Goal: Task Accomplishment & Management: Manage account settings

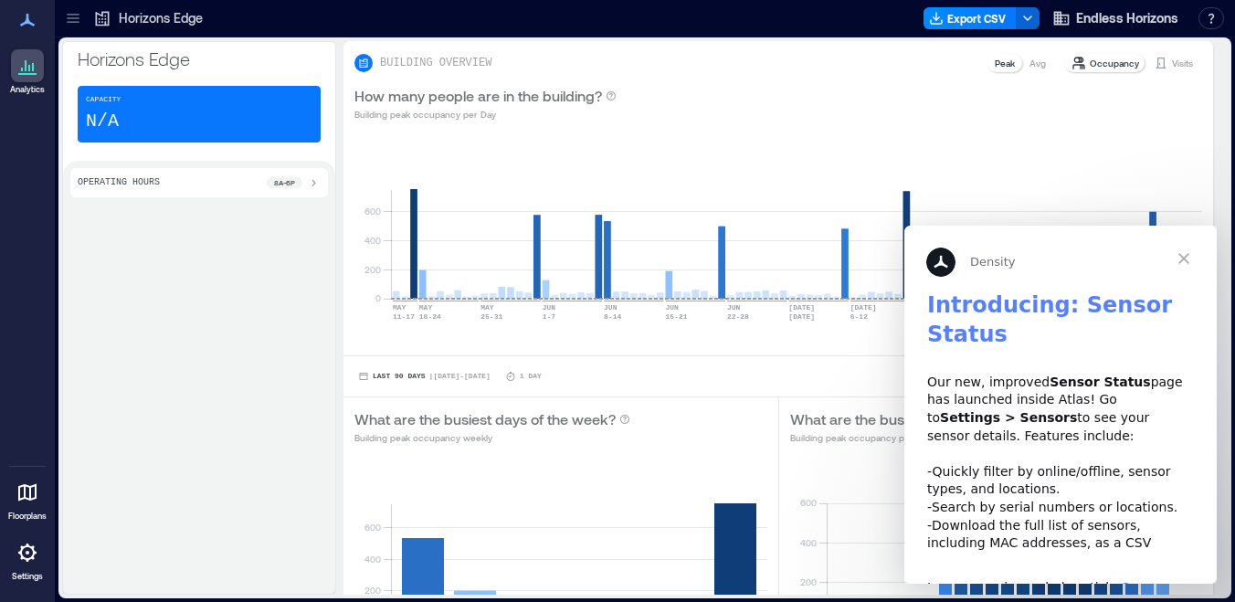
click at [1186, 257] on span "Close" at bounding box center [1184, 259] width 66 height 66
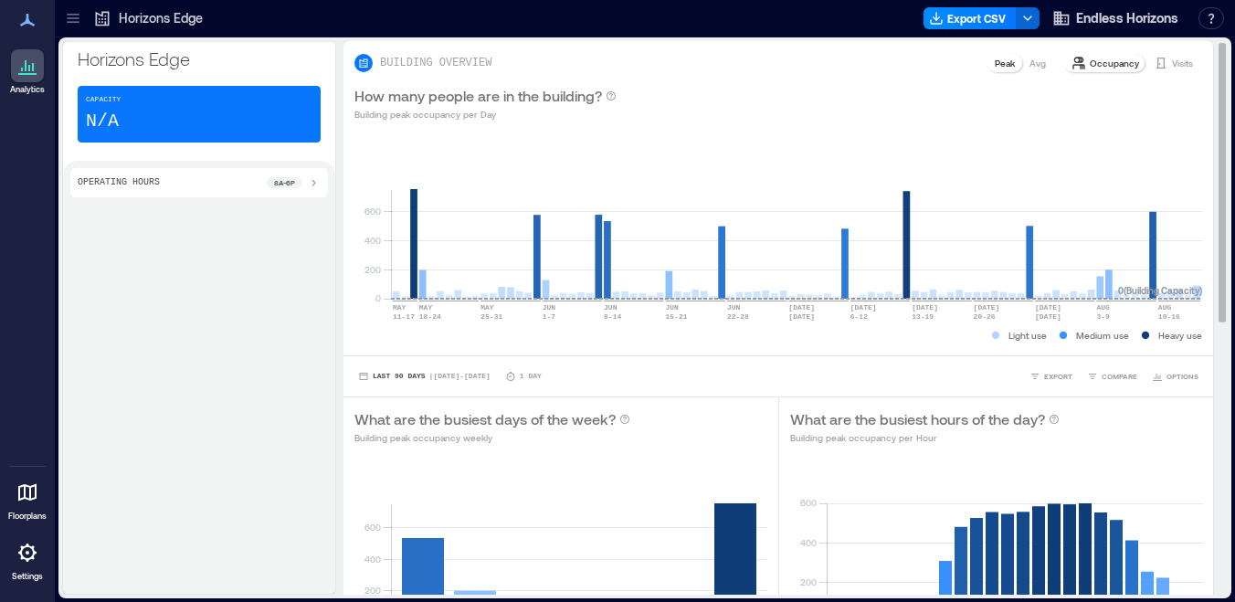
click at [1114, 68] on p "Occupancy" at bounding box center [1114, 63] width 49 height 15
click at [1093, 59] on p "Occupancy" at bounding box center [1114, 63] width 49 height 15
click at [1165, 19] on span "Endless Horizons" at bounding box center [1127, 18] width 102 height 18
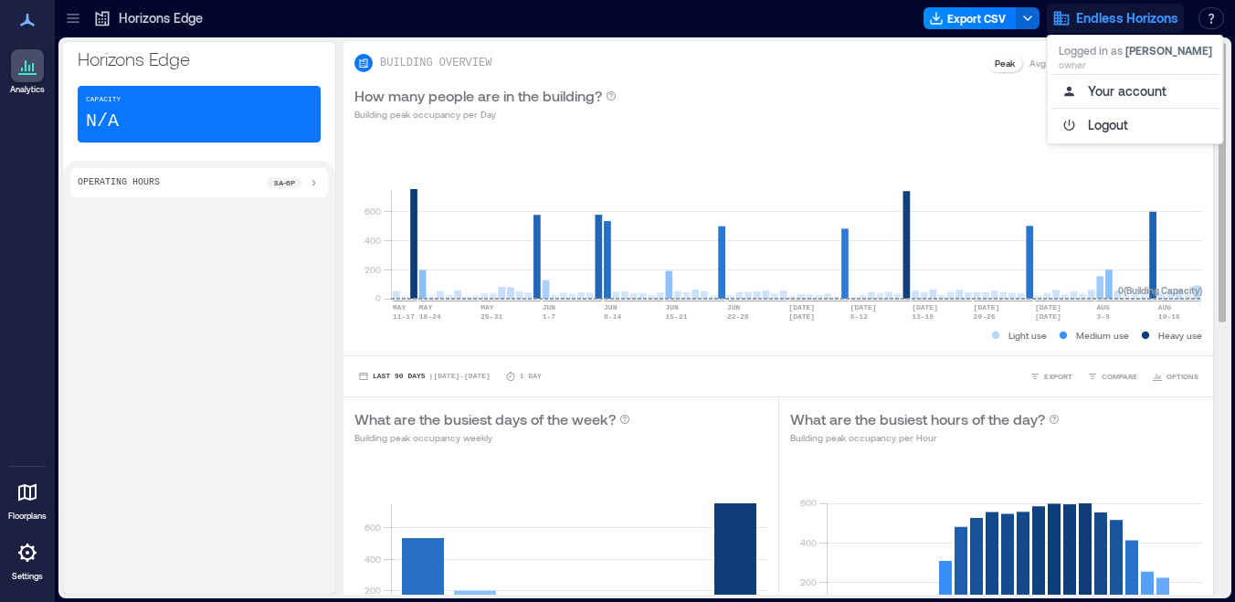
click at [884, 78] on div "How many people are in the building? Building peak occupancy per Day" at bounding box center [778, 103] width 870 height 58
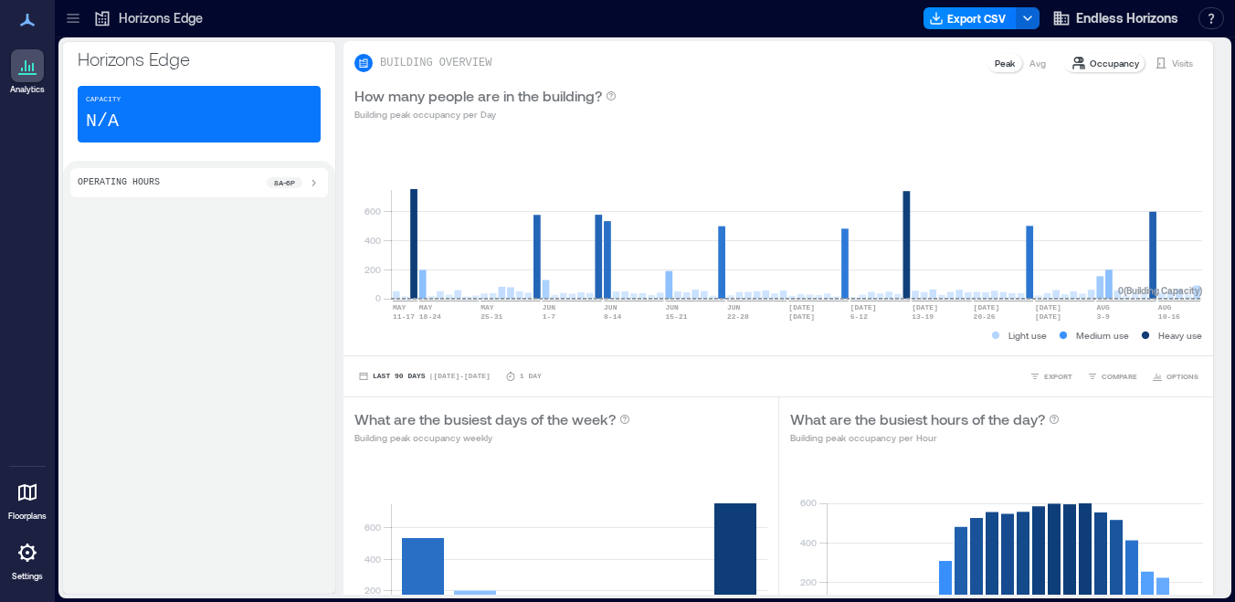
click at [76, 16] on icon at bounding box center [73, 18] width 18 height 18
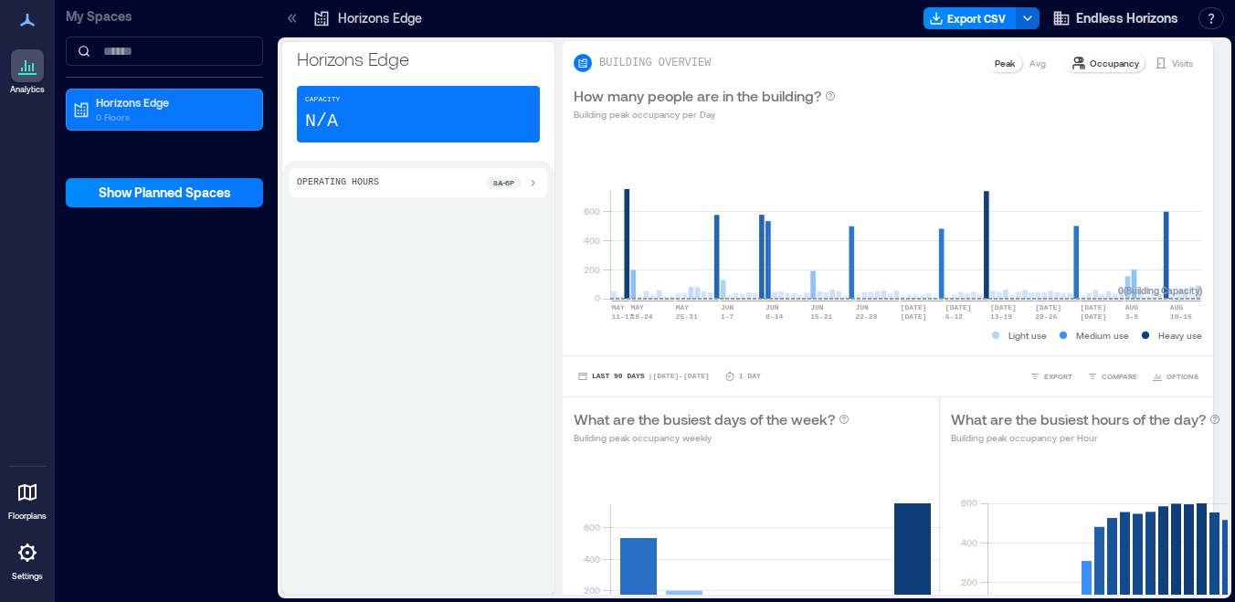
click at [76, 16] on p "My Spaces" at bounding box center [164, 16] width 197 height 18
click at [32, 547] on icon at bounding box center [27, 552] width 18 height 18
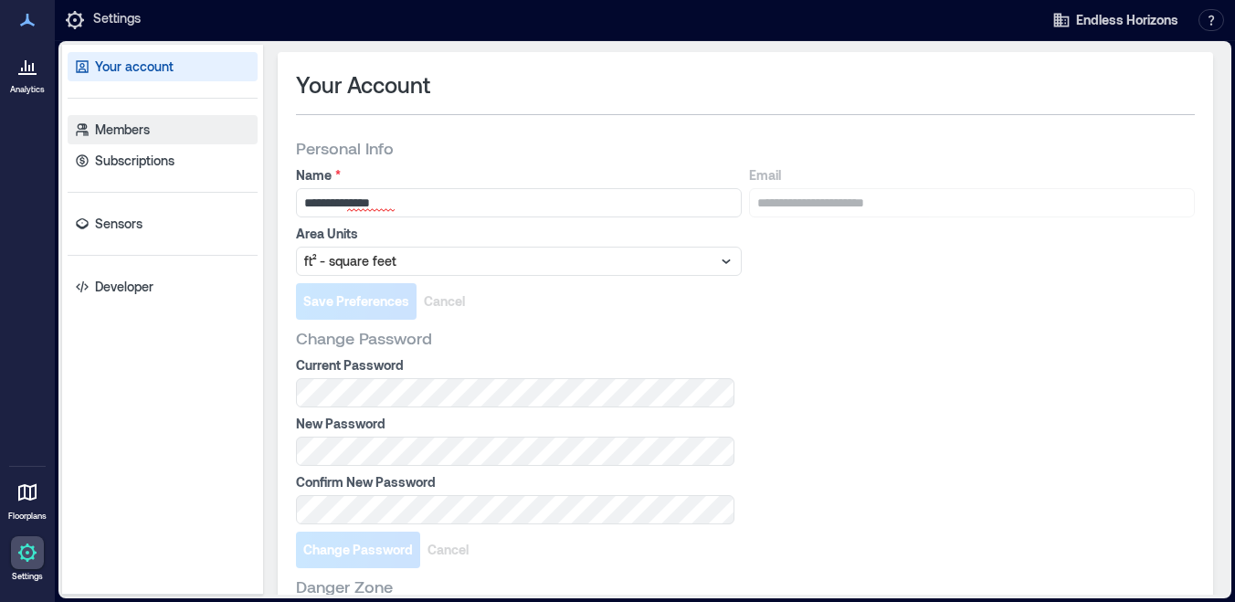
click at [141, 136] on p "Members" at bounding box center [122, 130] width 55 height 18
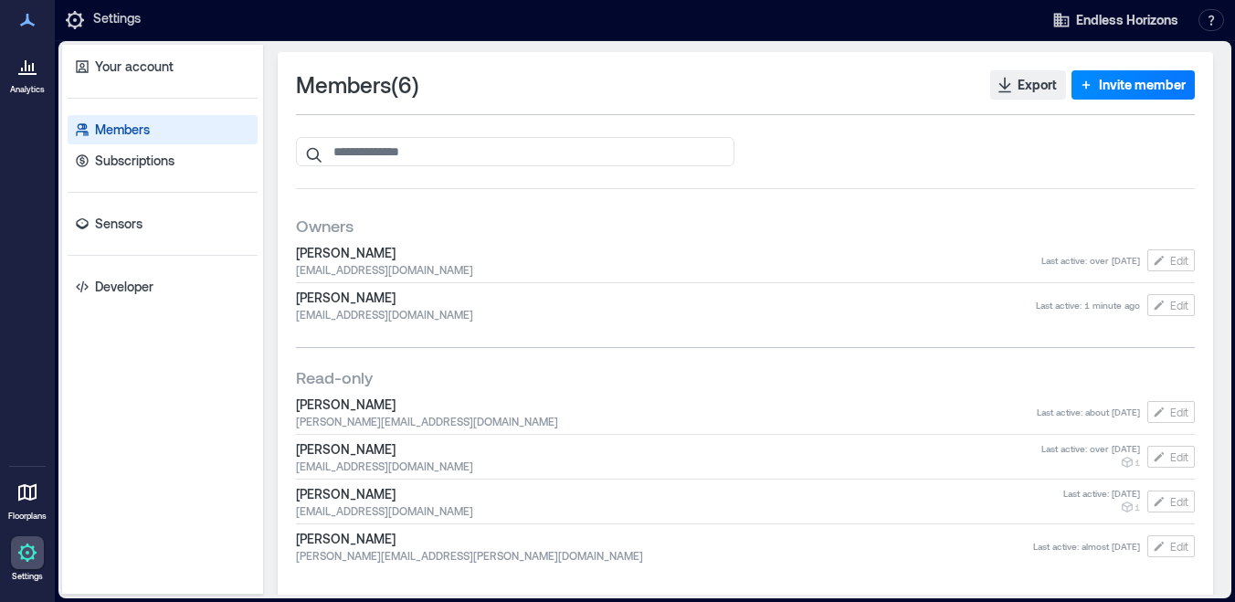
scroll to position [5, 0]
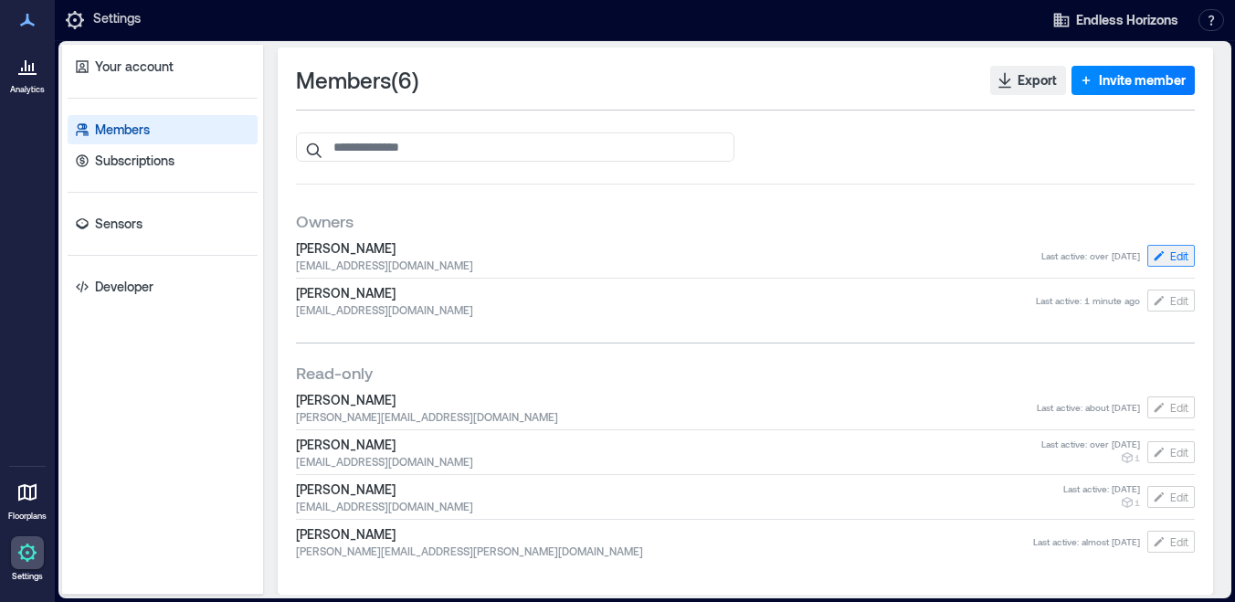
click at [1168, 252] on button "Edit" at bounding box center [1170, 256] width 47 height 22
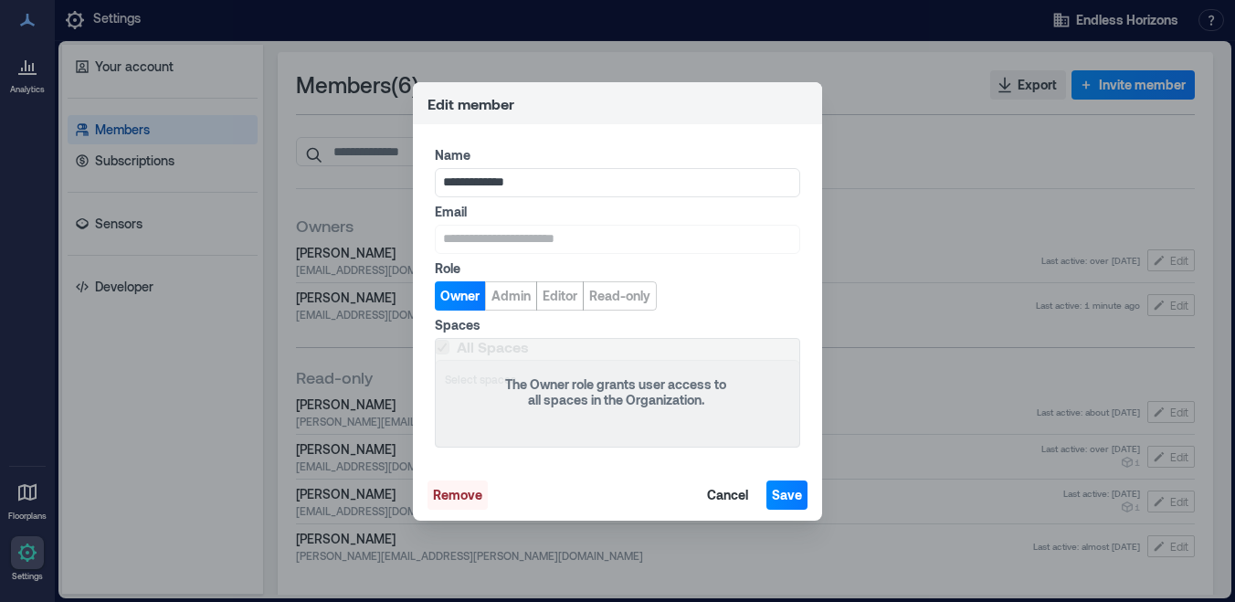
click at [455, 492] on span "Remove" at bounding box center [457, 495] width 49 height 18
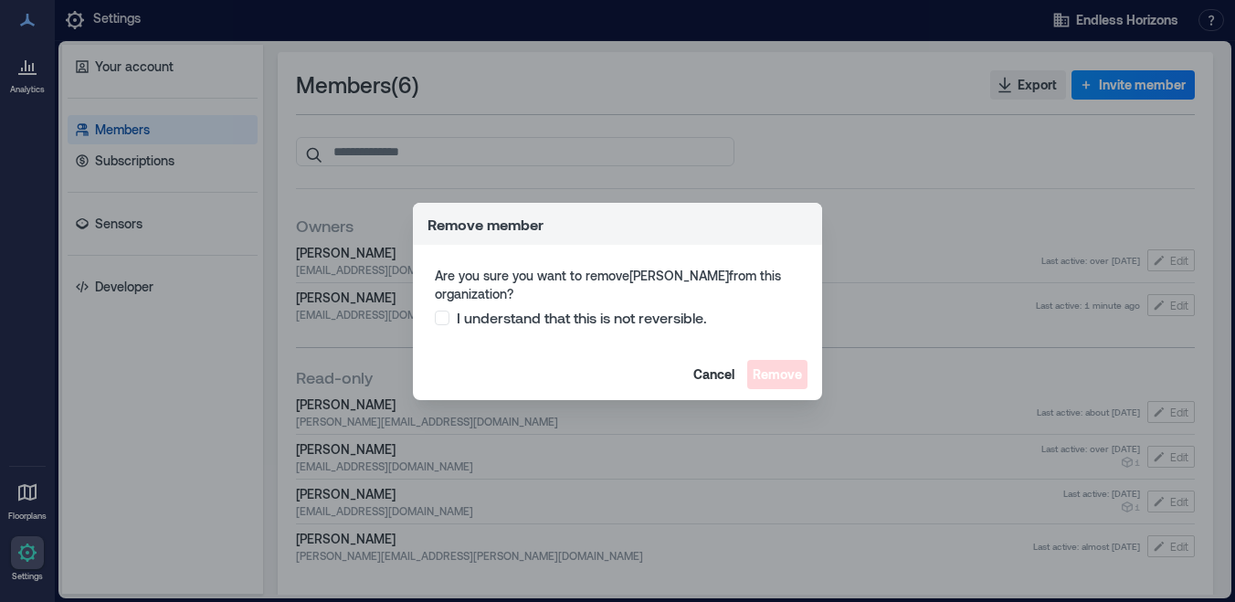
click at [441, 318] on span at bounding box center [442, 318] width 15 height 15
click at [793, 377] on span "Remove" at bounding box center [777, 374] width 49 height 18
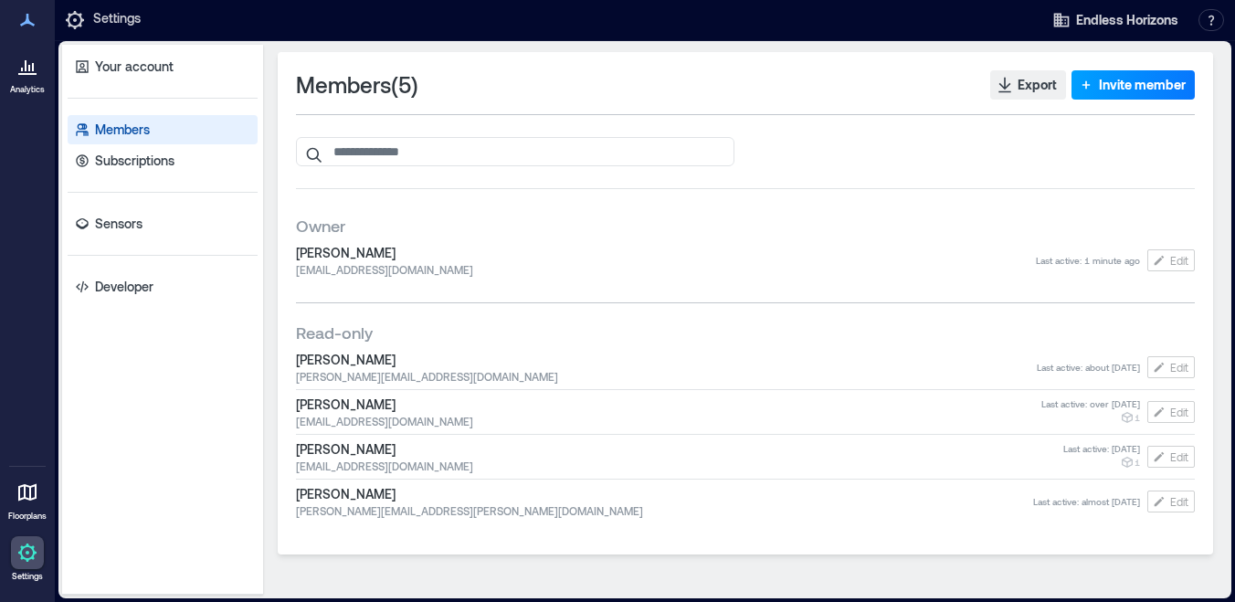
click at [1108, 85] on span "Invite member" at bounding box center [1142, 85] width 87 height 18
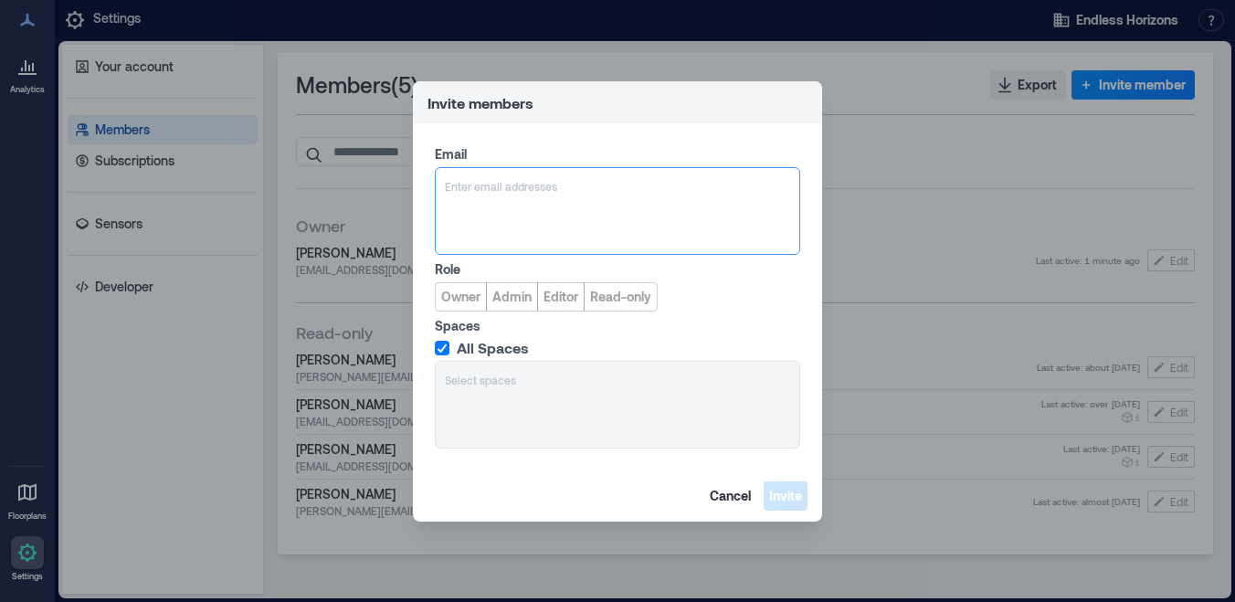
click at [544, 180] on div at bounding box center [617, 186] width 345 height 18
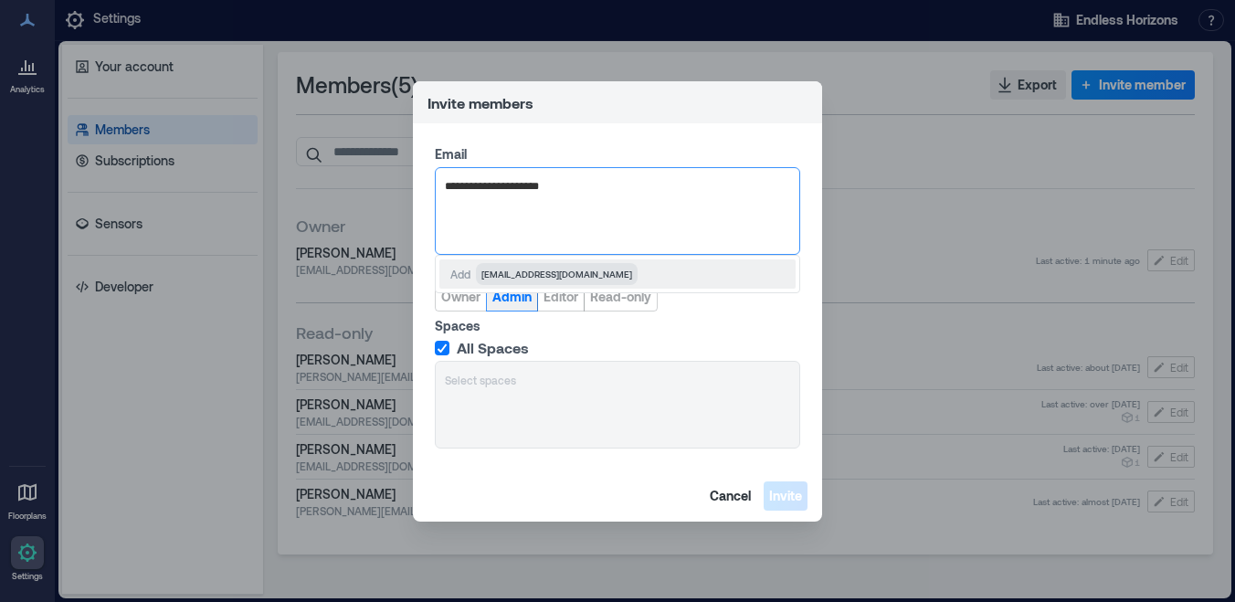
type input "**********"
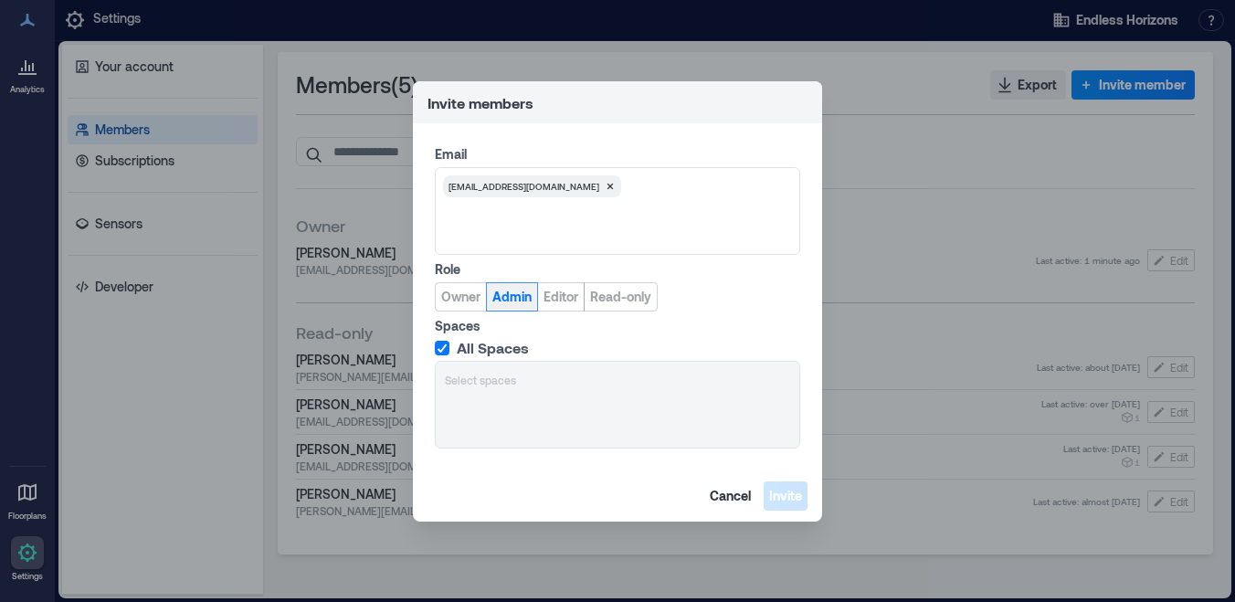
click at [508, 299] on span "Admin" at bounding box center [511, 297] width 39 height 18
click at [787, 497] on span "Invite" at bounding box center [785, 496] width 33 height 18
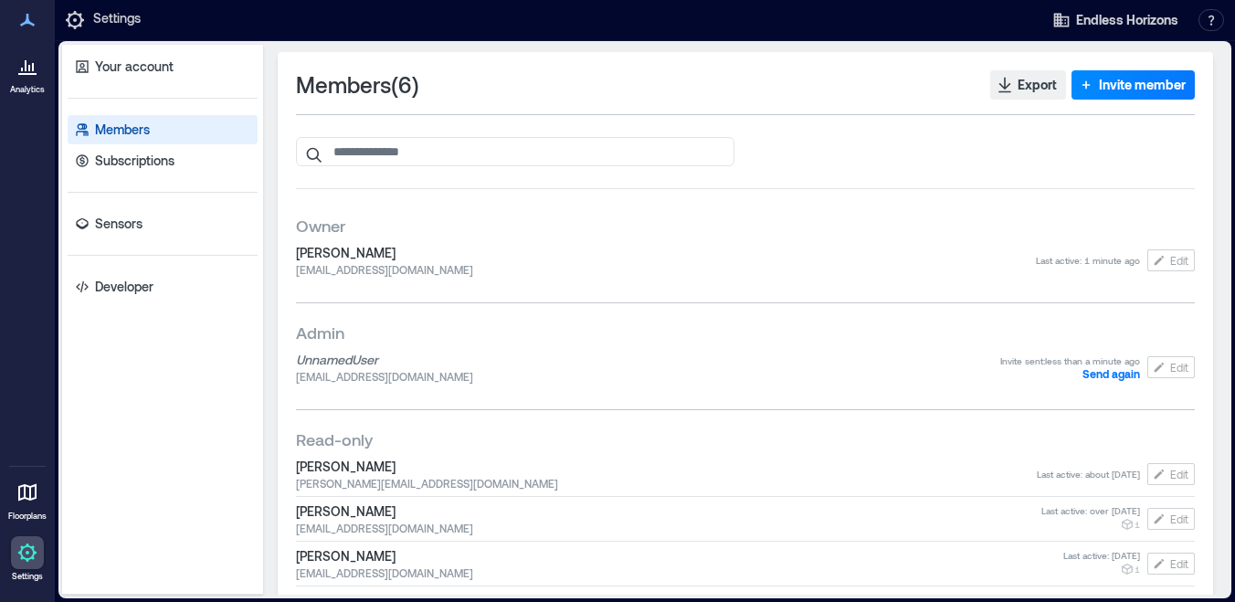
scroll to position [67, 0]
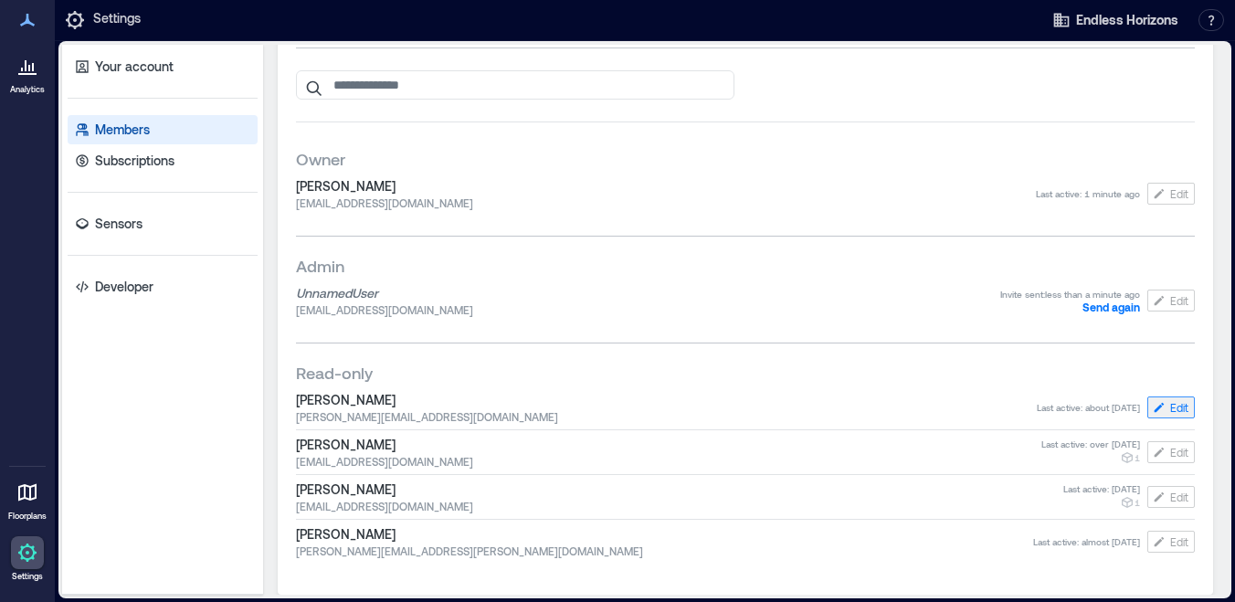
click at [1167, 405] on button "Edit" at bounding box center [1170, 407] width 47 height 22
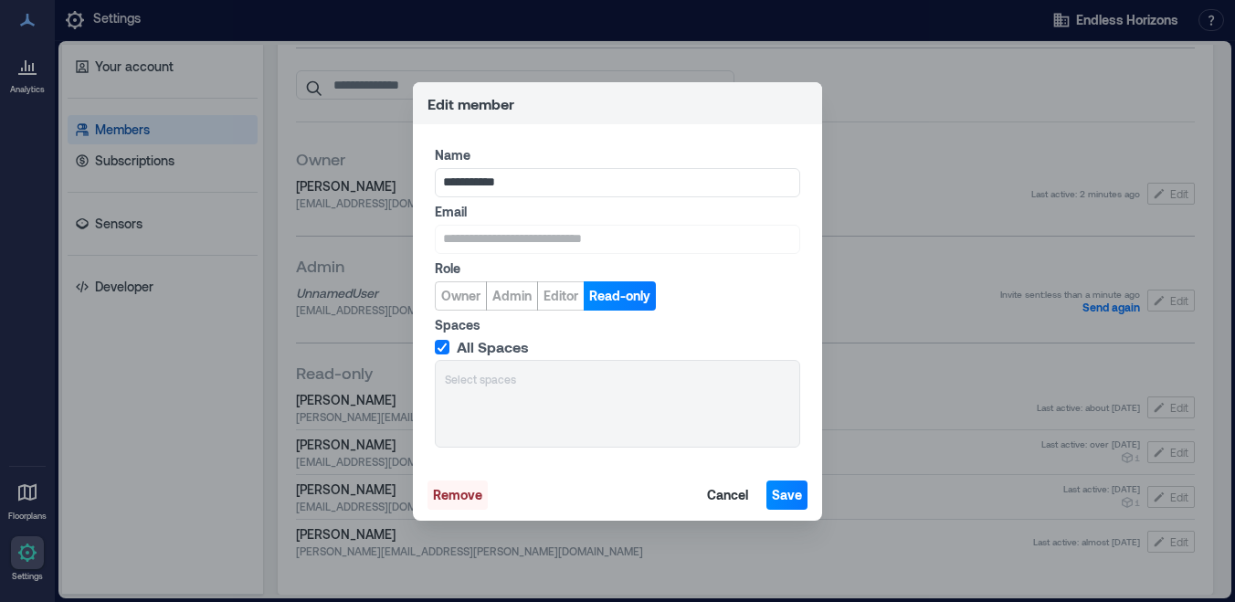
click at [453, 497] on span "Remove" at bounding box center [457, 495] width 49 height 18
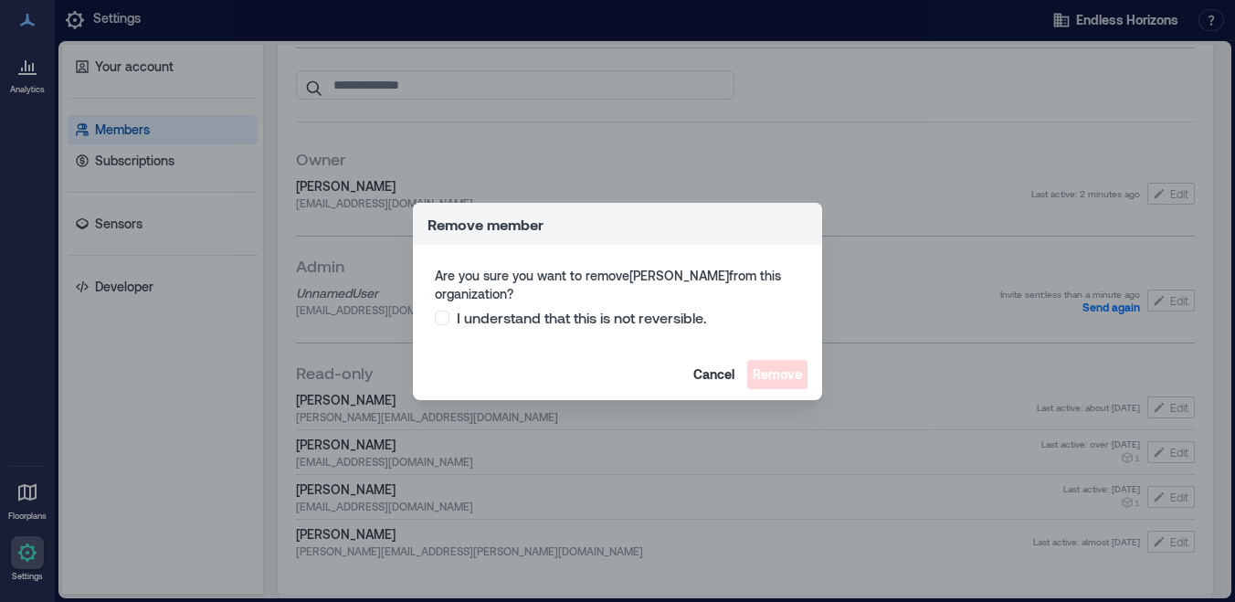
click at [508, 319] on span "I understand that this is not reversible." at bounding box center [582, 318] width 250 height 18
click at [785, 375] on span "Remove" at bounding box center [777, 374] width 49 height 18
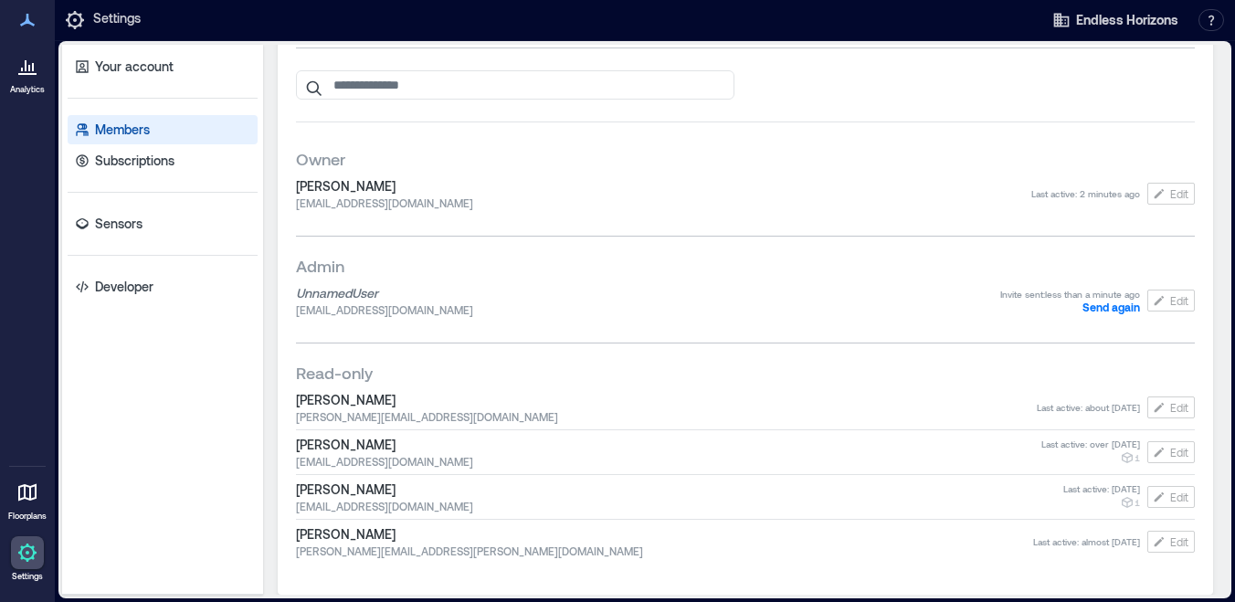
scroll to position [22, 0]
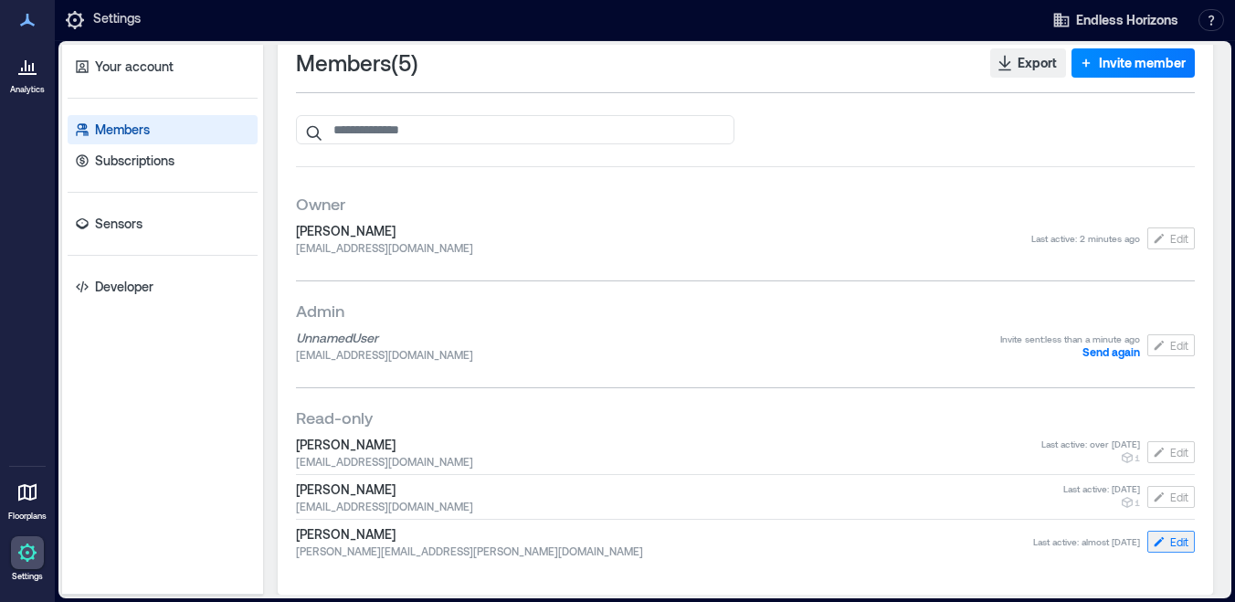
click at [1168, 543] on button "Edit" at bounding box center [1170, 542] width 47 height 22
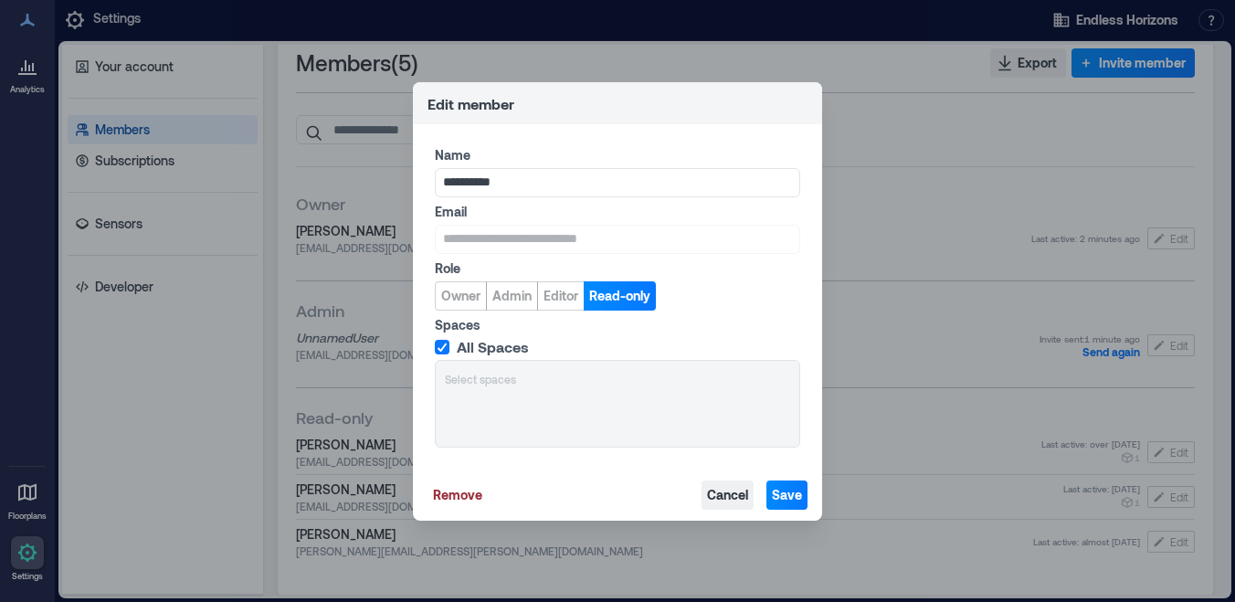
click at [736, 499] on span "Cancel" at bounding box center [727, 495] width 41 height 18
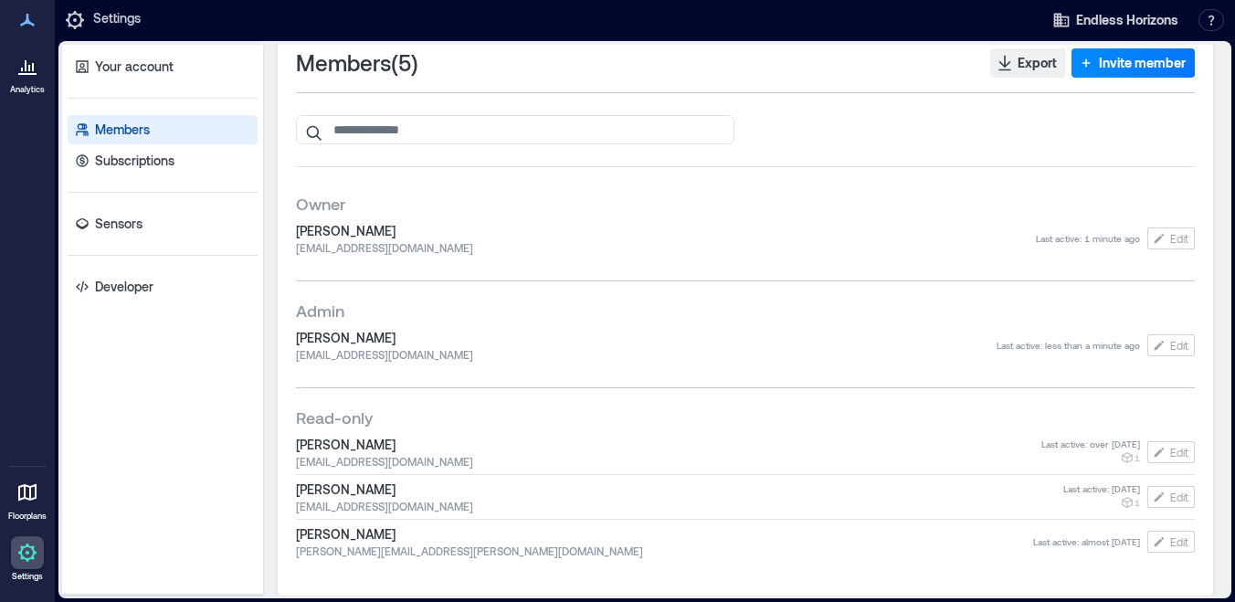
click at [30, 554] on icon at bounding box center [27, 553] width 22 height 22
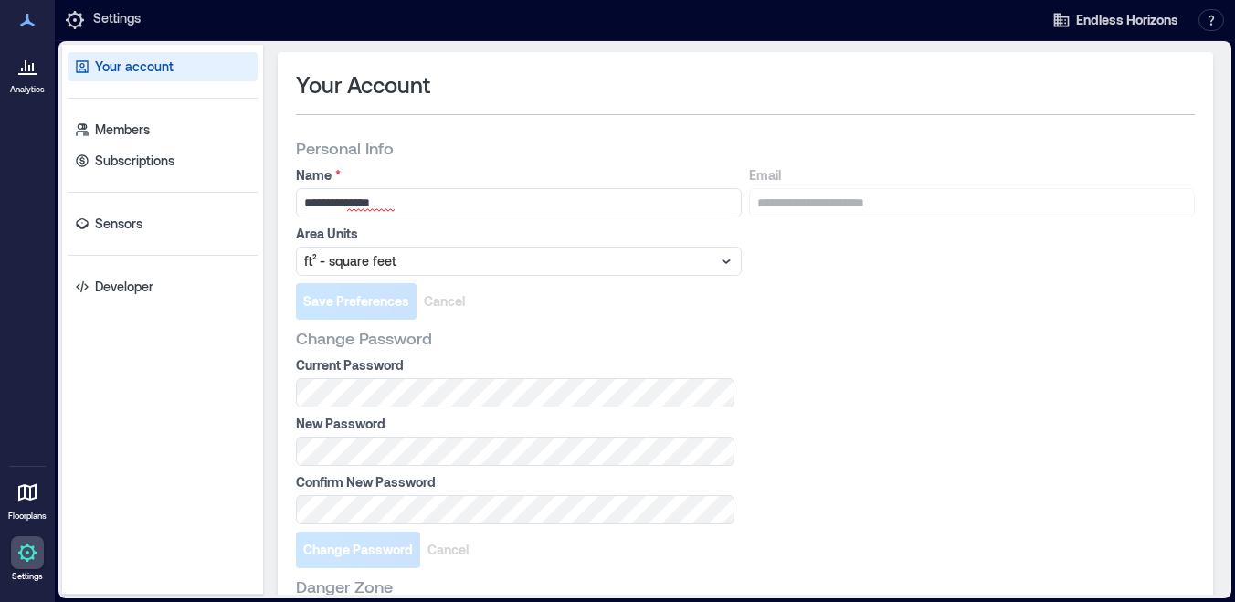
click at [27, 19] on icon at bounding box center [27, 20] width 15 height 13
click at [1209, 25] on button "button" at bounding box center [1211, 20] width 26 height 22
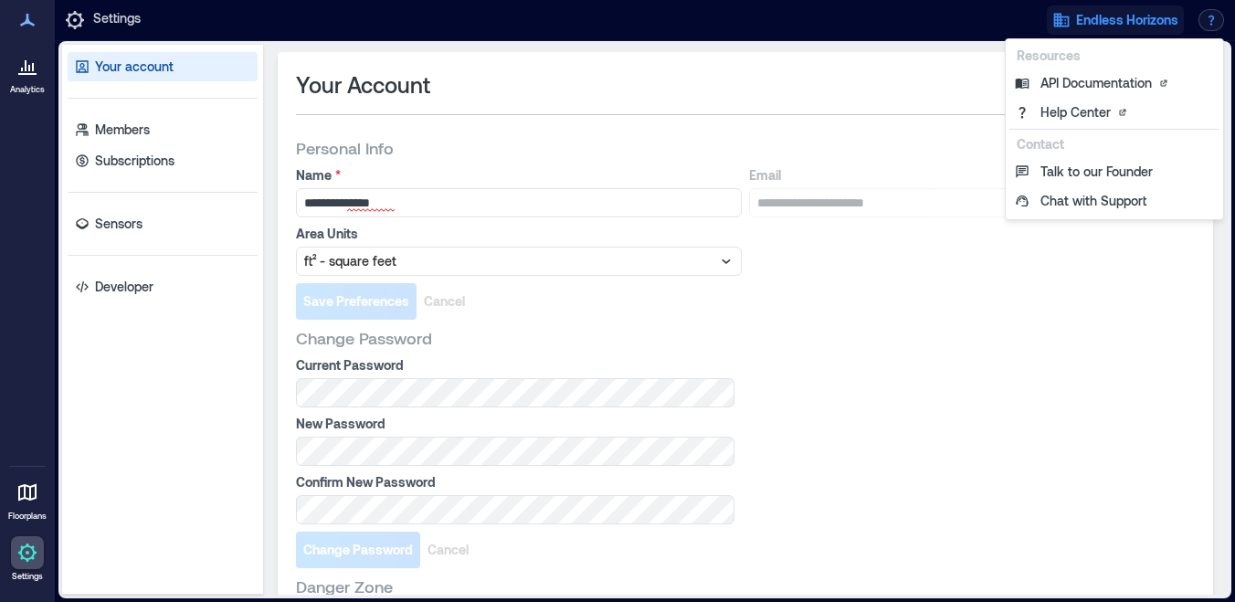
click at [1125, 19] on span "Endless Horizons" at bounding box center [1127, 20] width 102 height 18
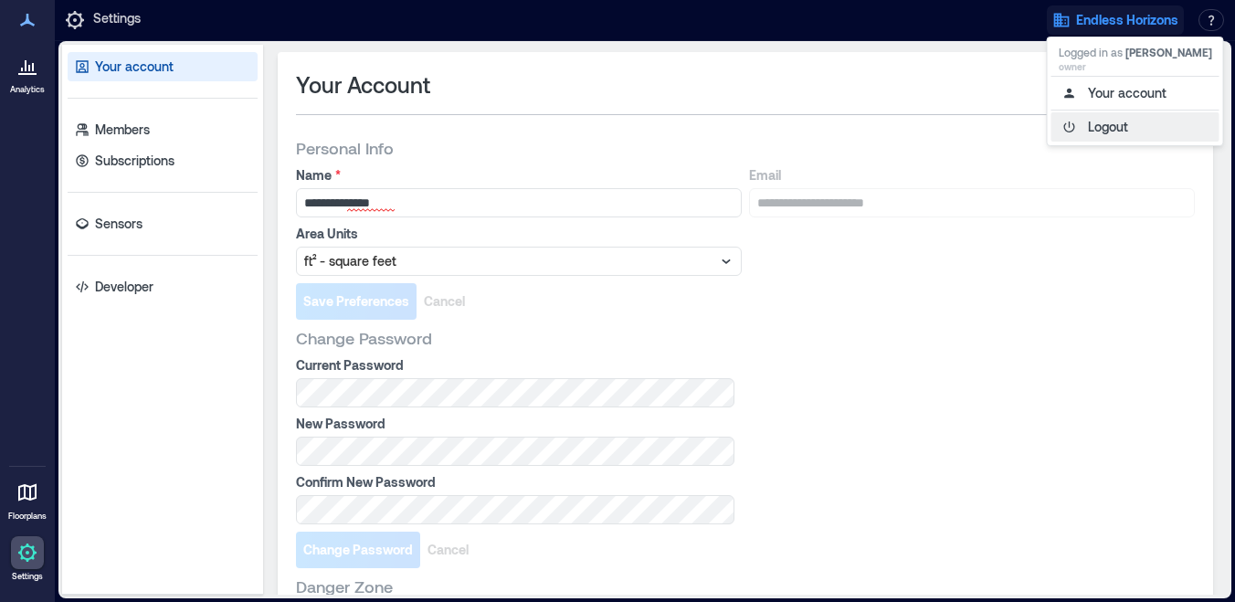
click at [1119, 126] on button "Logout" at bounding box center [1135, 126] width 168 height 29
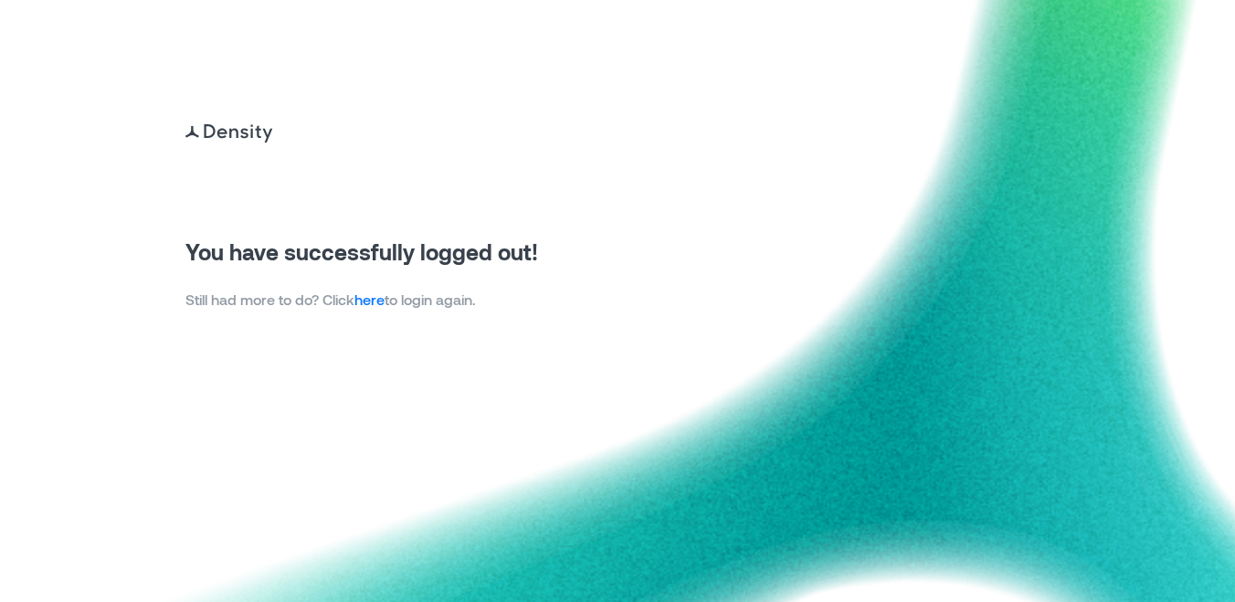
click at [371, 310] on p "Still had more to do? Click here to login again." at bounding box center [361, 300] width 353 height 22
click at [374, 301] on link "here" at bounding box center [369, 298] width 30 height 17
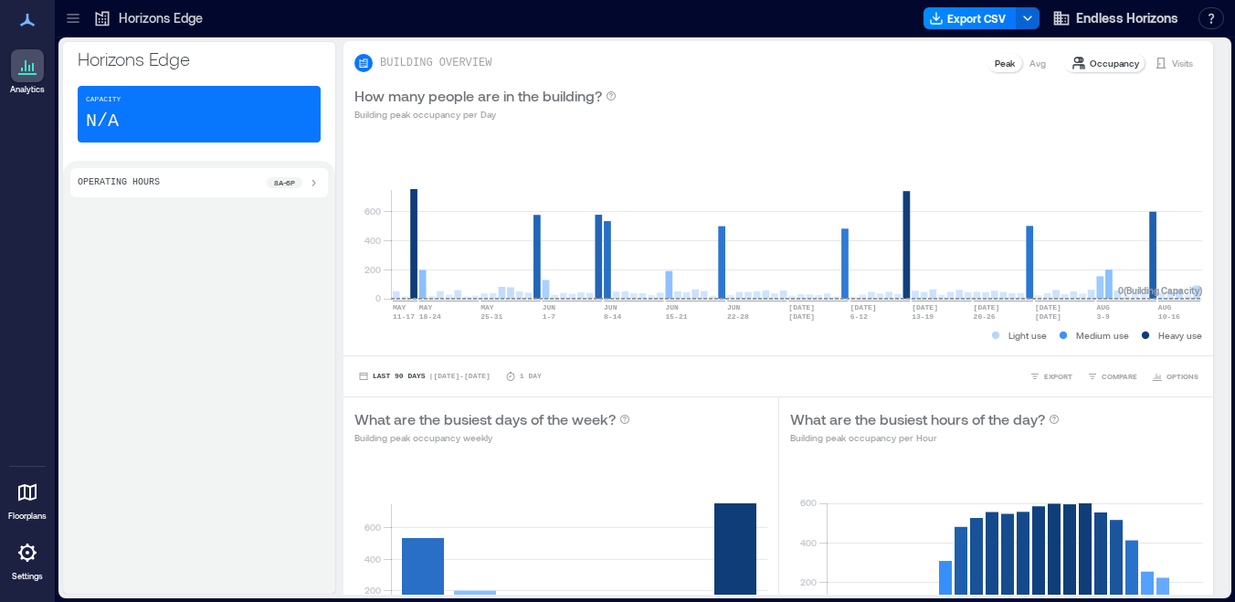
click at [23, 561] on icon at bounding box center [27, 553] width 22 height 22
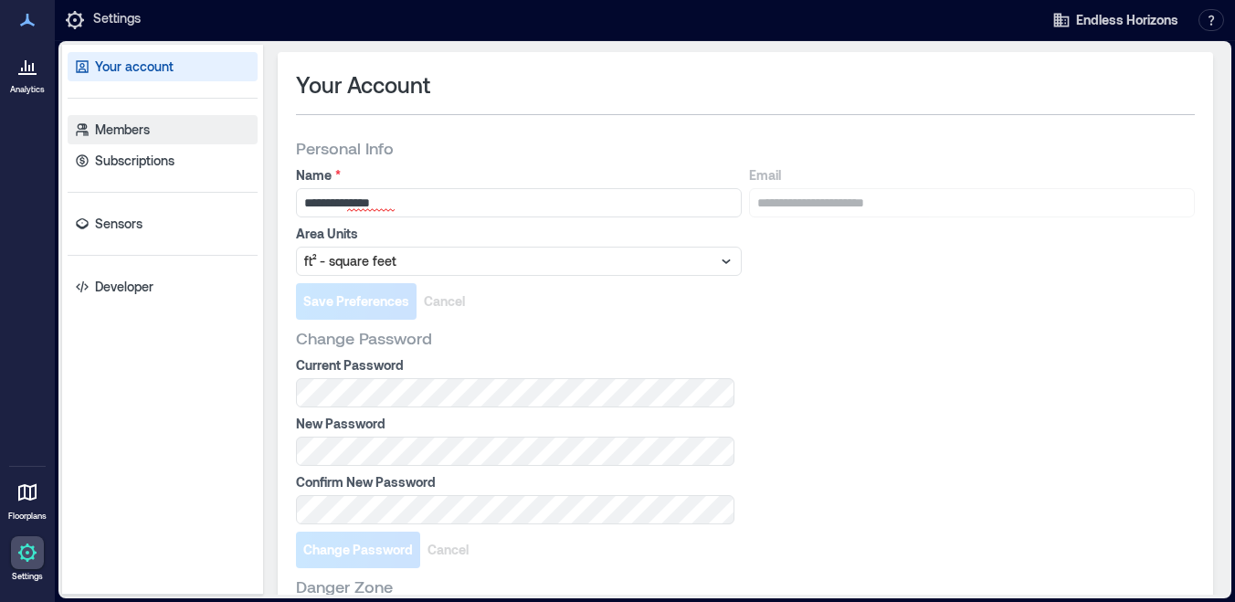
click at [110, 119] on link "Members" at bounding box center [163, 129] width 190 height 29
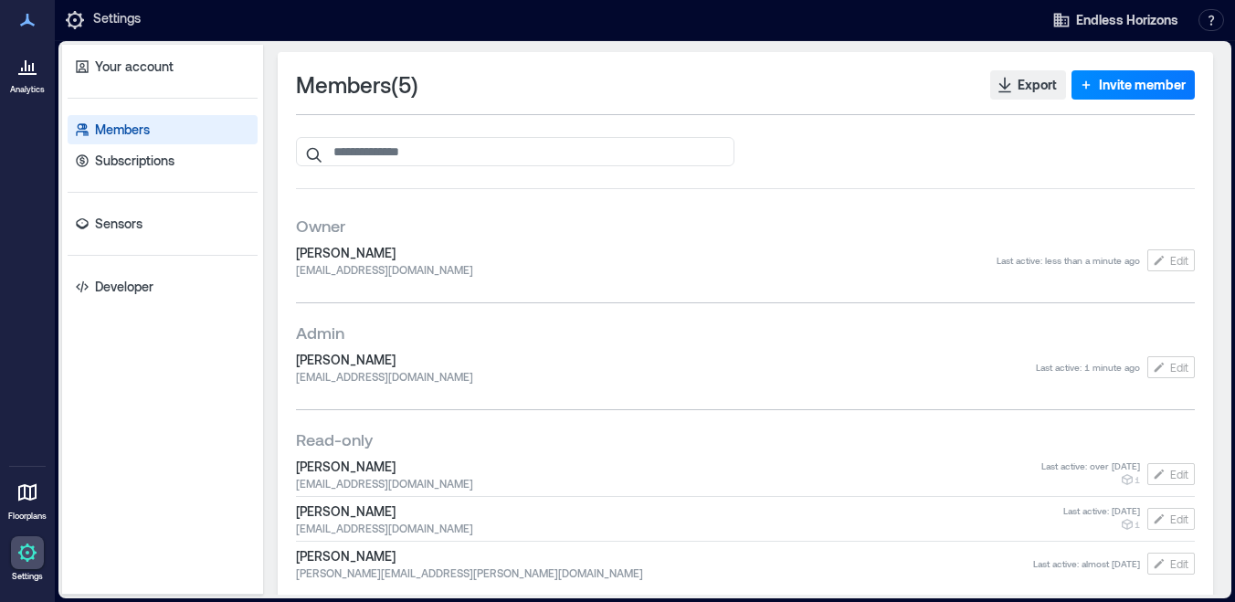
scroll to position [22, 0]
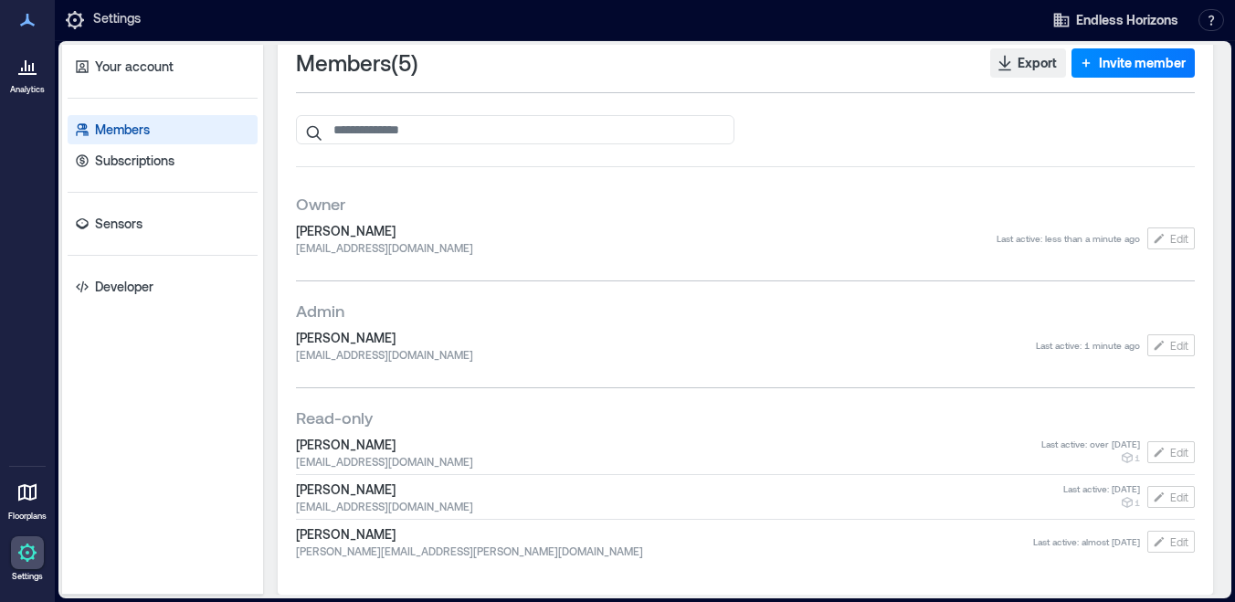
click at [692, 228] on span "[PERSON_NAME]" at bounding box center [646, 231] width 701 height 18
click at [1134, 20] on span "Endless Horizons" at bounding box center [1127, 20] width 102 height 18
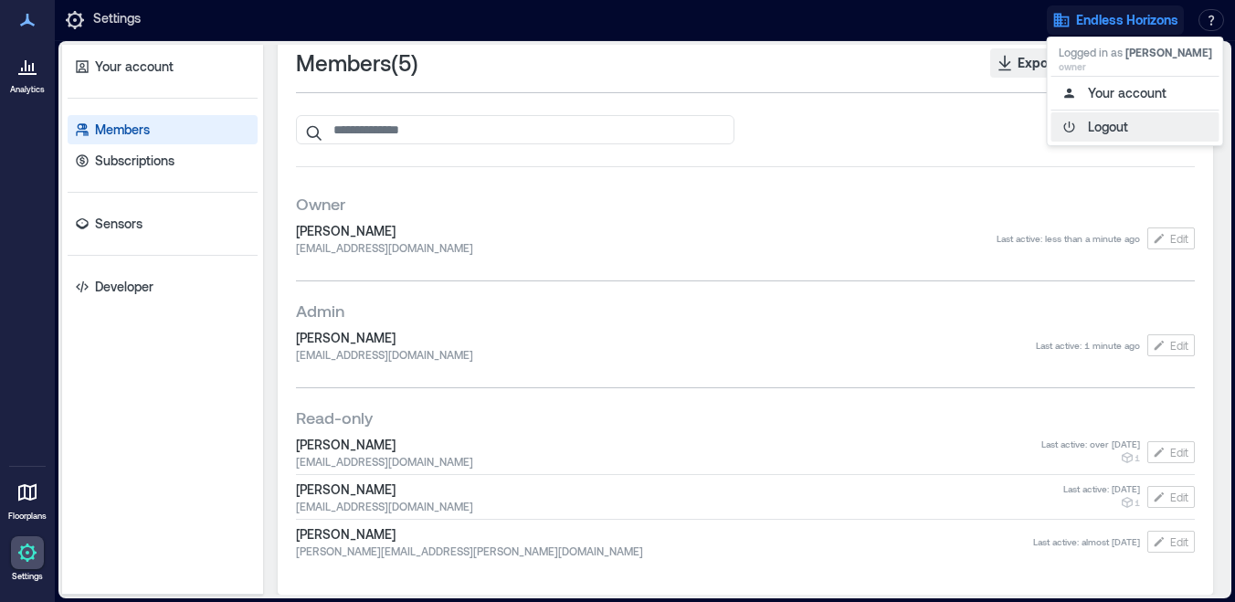
click at [1102, 128] on button "Logout" at bounding box center [1135, 126] width 168 height 29
